Goal: Task Accomplishment & Management: Manage account settings

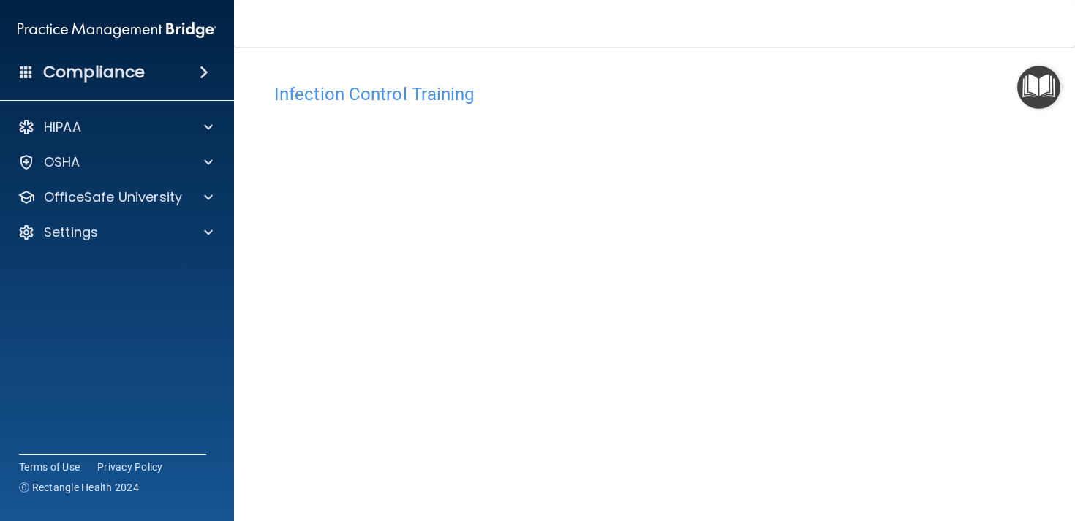
scroll to position [77, 0]
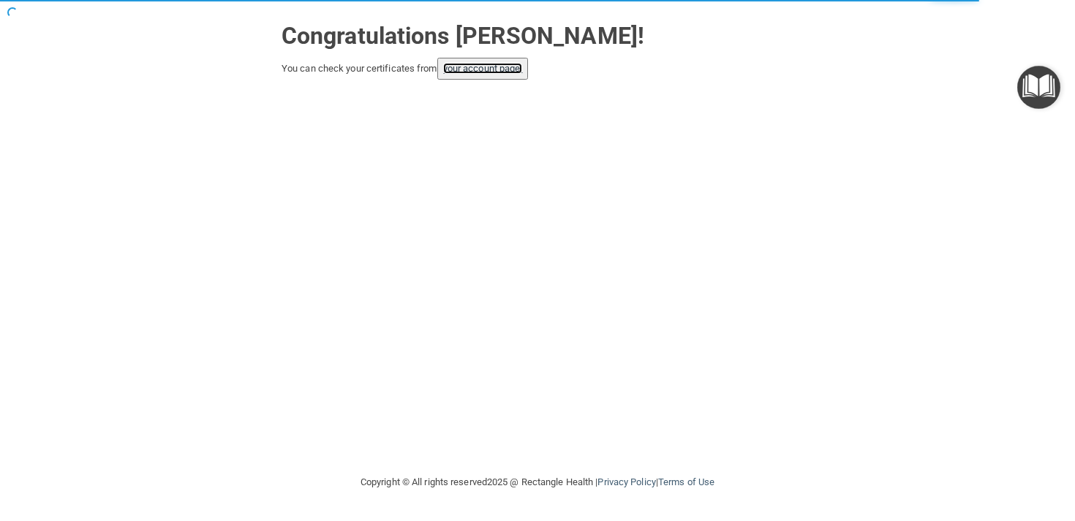
click at [482, 66] on link "your account page!" at bounding box center [483, 68] width 80 height 11
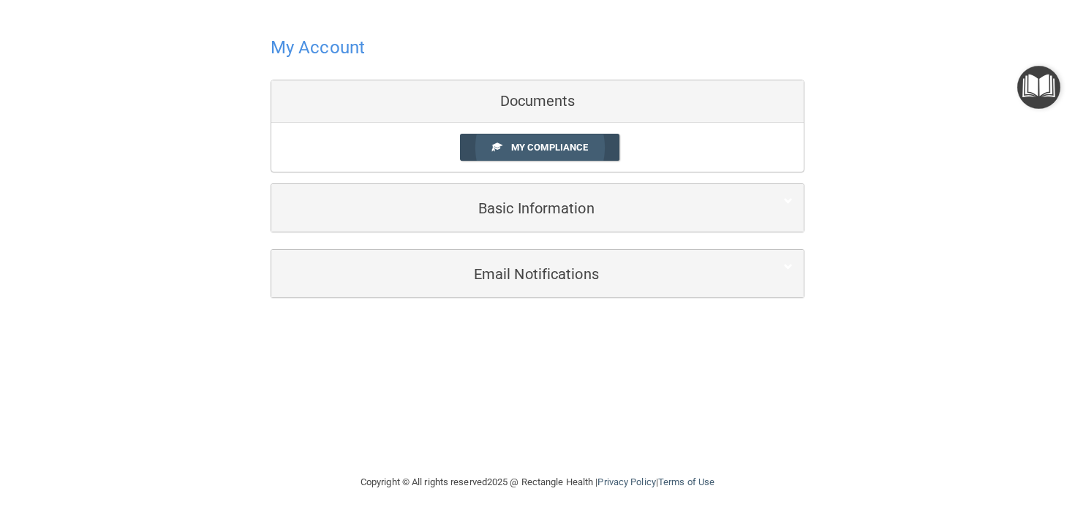
click at [493, 146] on span at bounding box center [497, 147] width 10 height 10
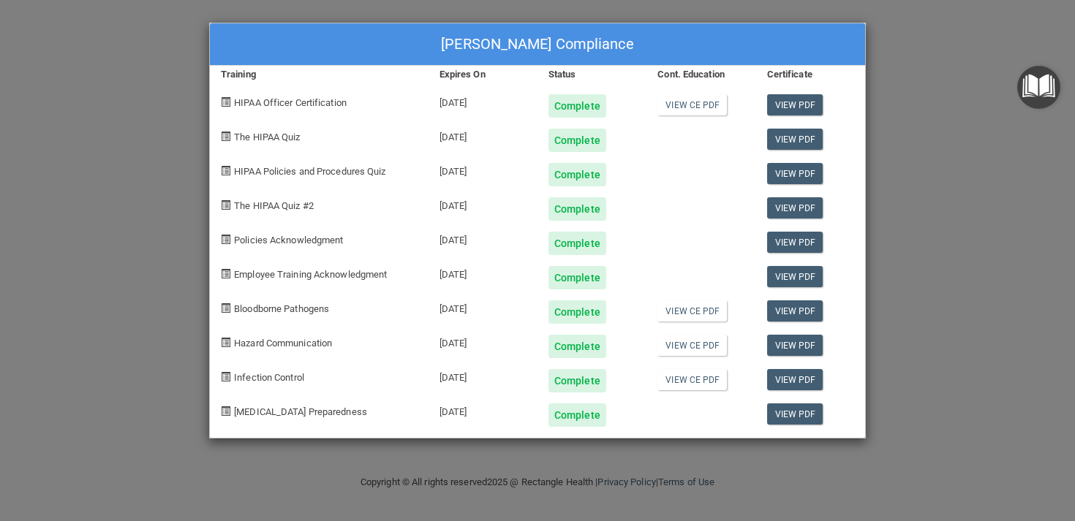
click at [988, 205] on div "Leanne Troutman's Compliance Training Expires On Status Cont. Education Certifi…" at bounding box center [537, 260] width 1075 height 521
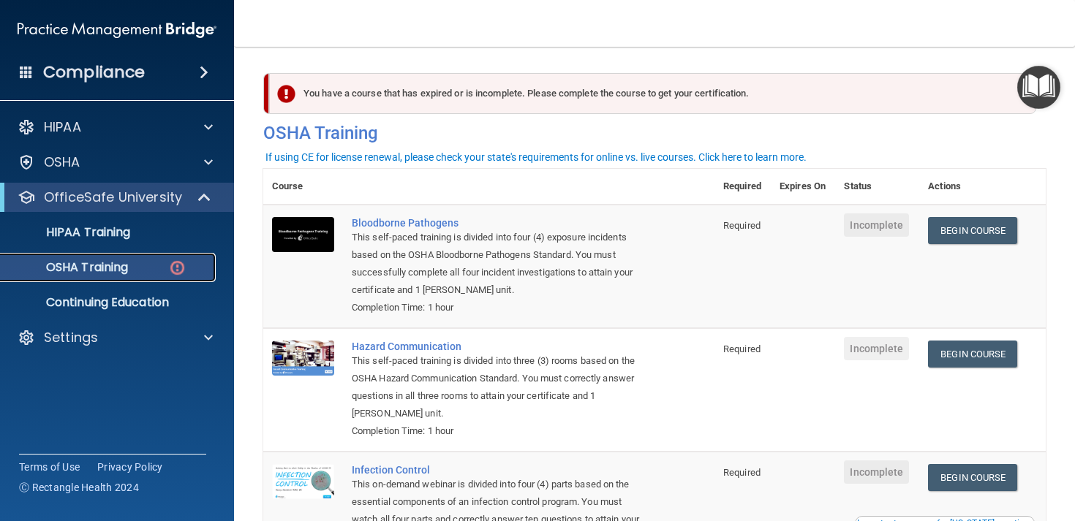
click at [122, 265] on p "OSHA Training" at bounding box center [69, 267] width 118 height 15
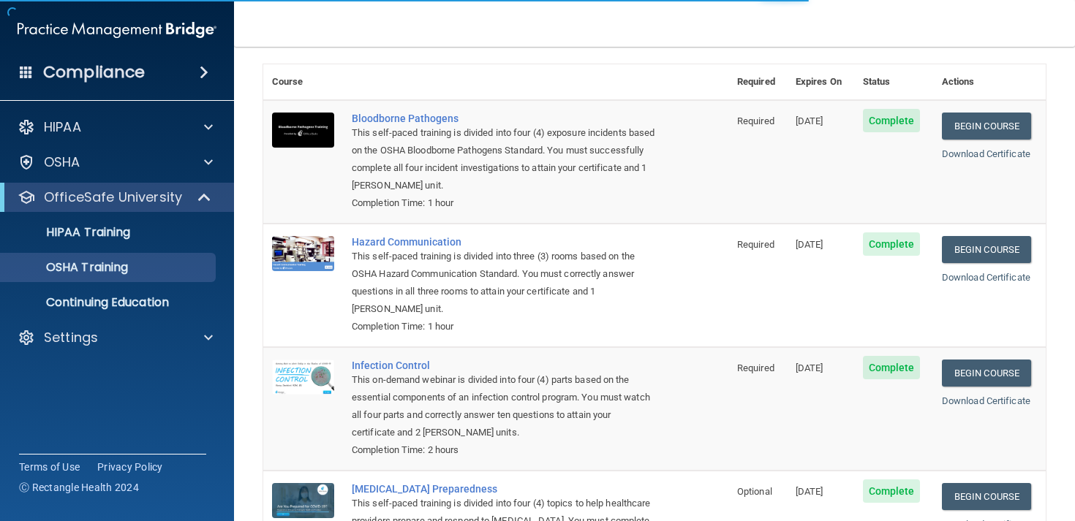
scroll to position [196, 0]
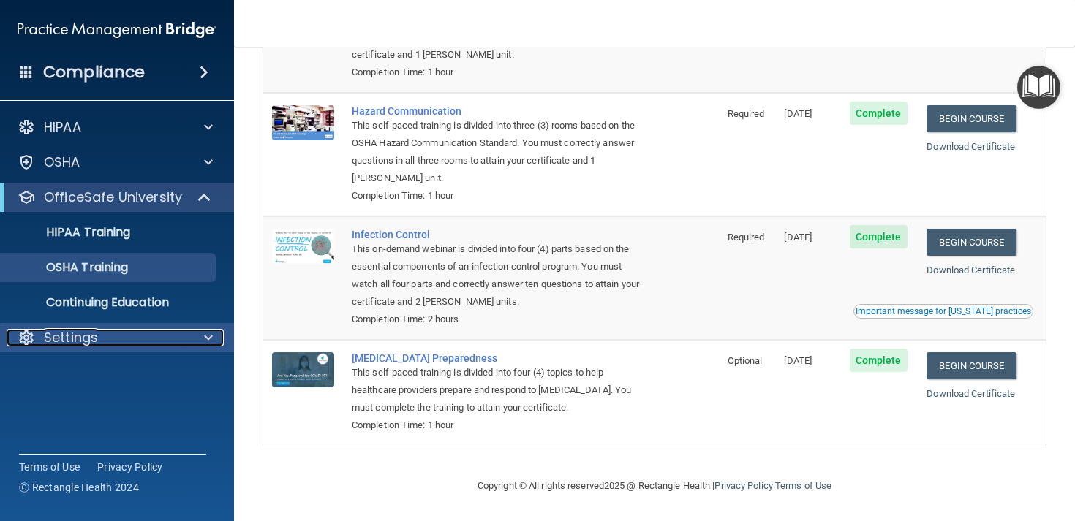
click at [104, 342] on div "Settings" at bounding box center [97, 338] width 181 height 18
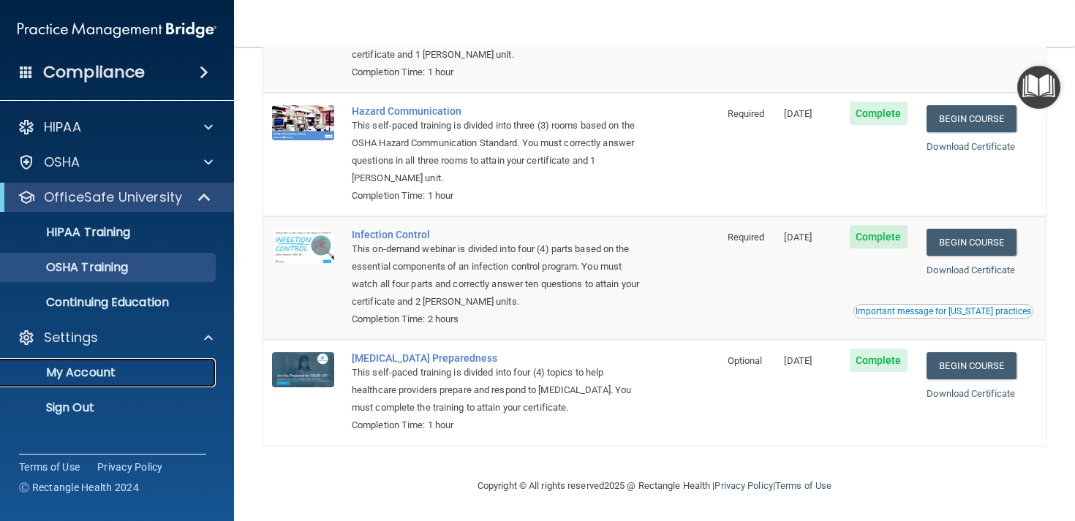
click at [99, 375] on p "My Account" at bounding box center [110, 373] width 200 height 15
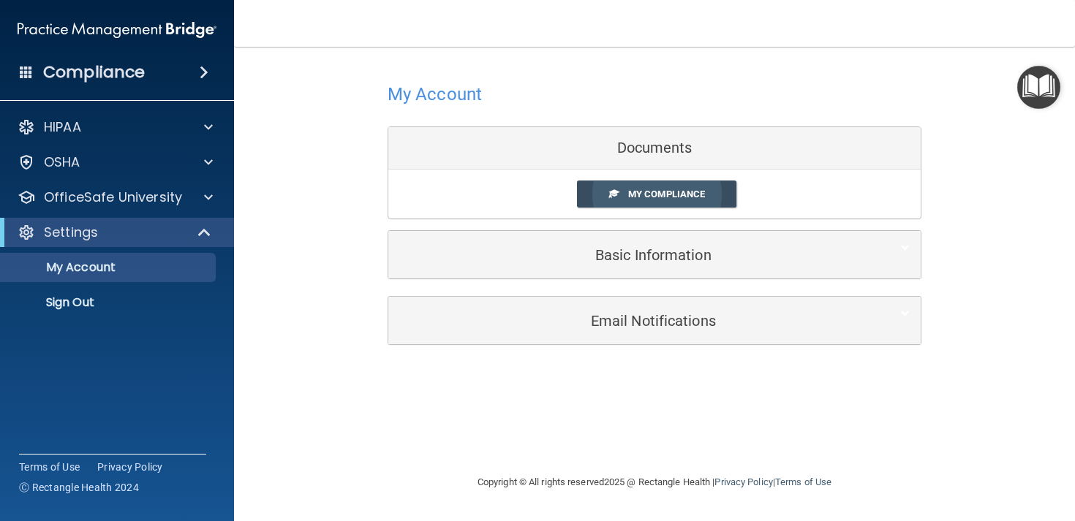
click at [651, 193] on span "My Compliance" at bounding box center [666, 194] width 77 height 11
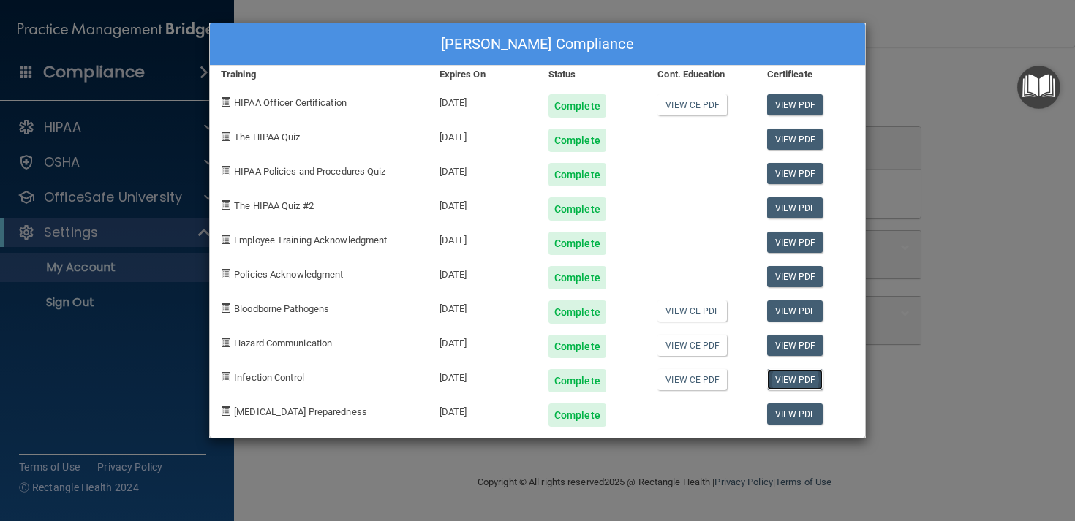
click at [790, 378] on link "View PDF" at bounding box center [795, 379] width 56 height 21
click at [690, 391] on div "View CE PDF" at bounding box center [700, 375] width 109 height 34
click at [679, 377] on link "View CE PDF" at bounding box center [691, 379] width 69 height 21
click at [683, 346] on link "View CE PDF" at bounding box center [691, 345] width 69 height 21
click at [695, 311] on link "View CE PDF" at bounding box center [691, 311] width 69 height 21
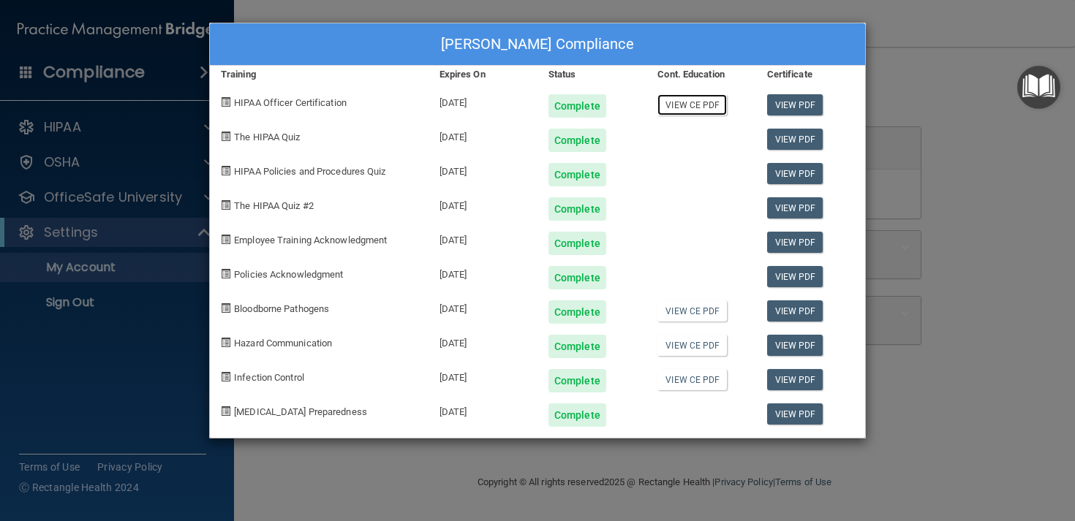
click at [701, 110] on link "View CE PDF" at bounding box center [691, 104] width 69 height 21
click at [929, 312] on div "[PERSON_NAME] Compliance Training Expires On Status Cont. Education Certificate…" at bounding box center [537, 260] width 1075 height 521
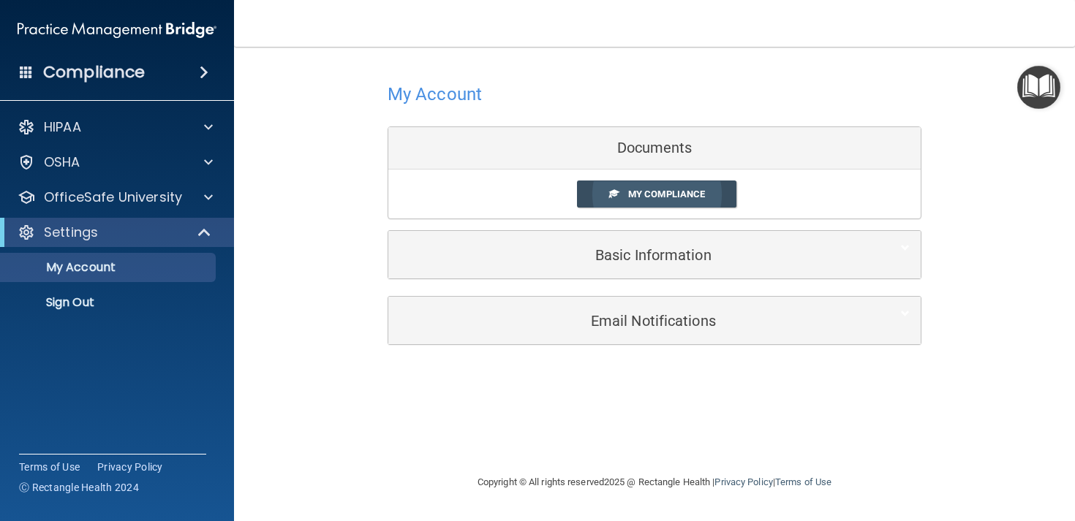
click at [599, 200] on link "My Compliance" at bounding box center [657, 194] width 160 height 27
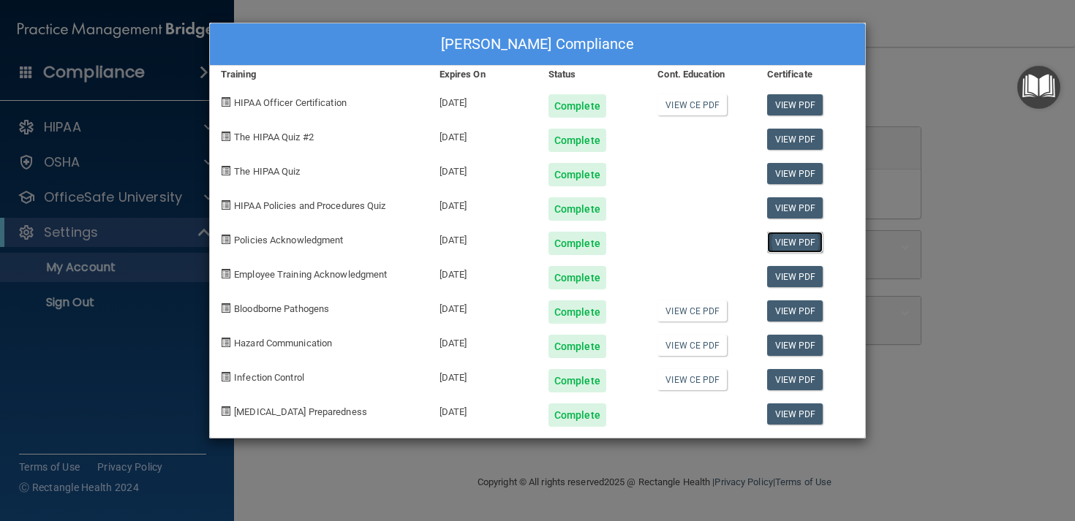
click at [784, 242] on link "View PDF" at bounding box center [795, 242] width 56 height 21
click at [810, 277] on link "View PDF" at bounding box center [795, 276] width 56 height 21
